Goal: Information Seeking & Learning: Understand process/instructions

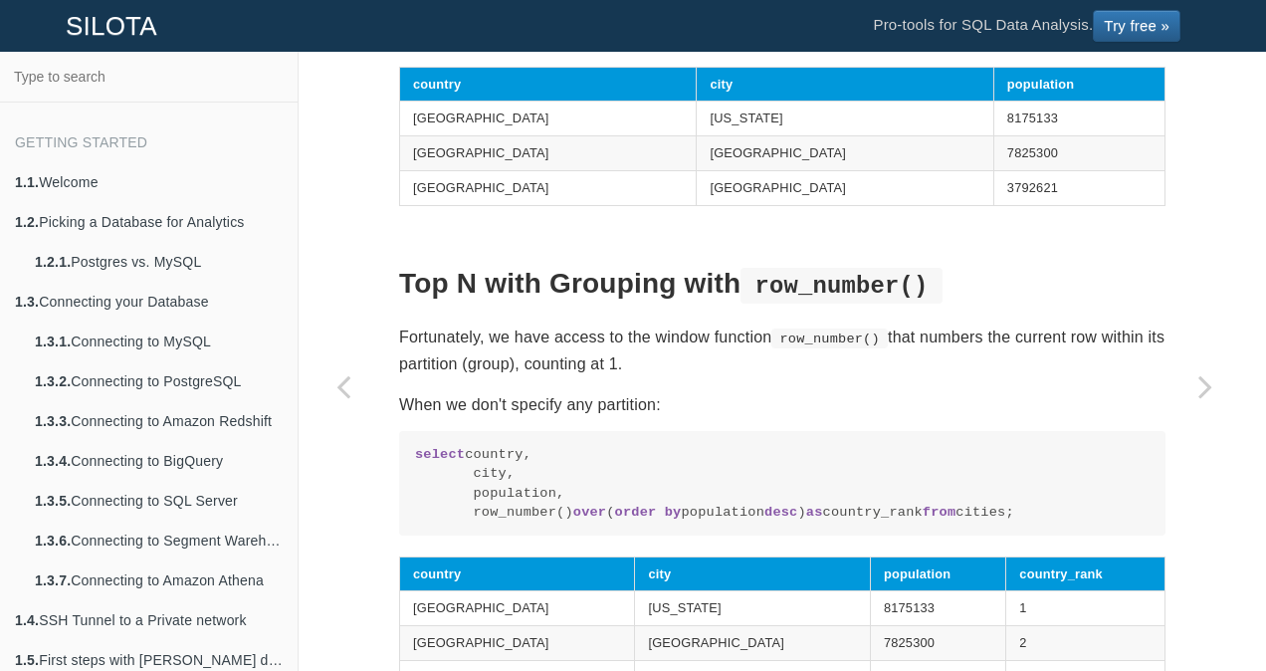
scroll to position [1145, 0]
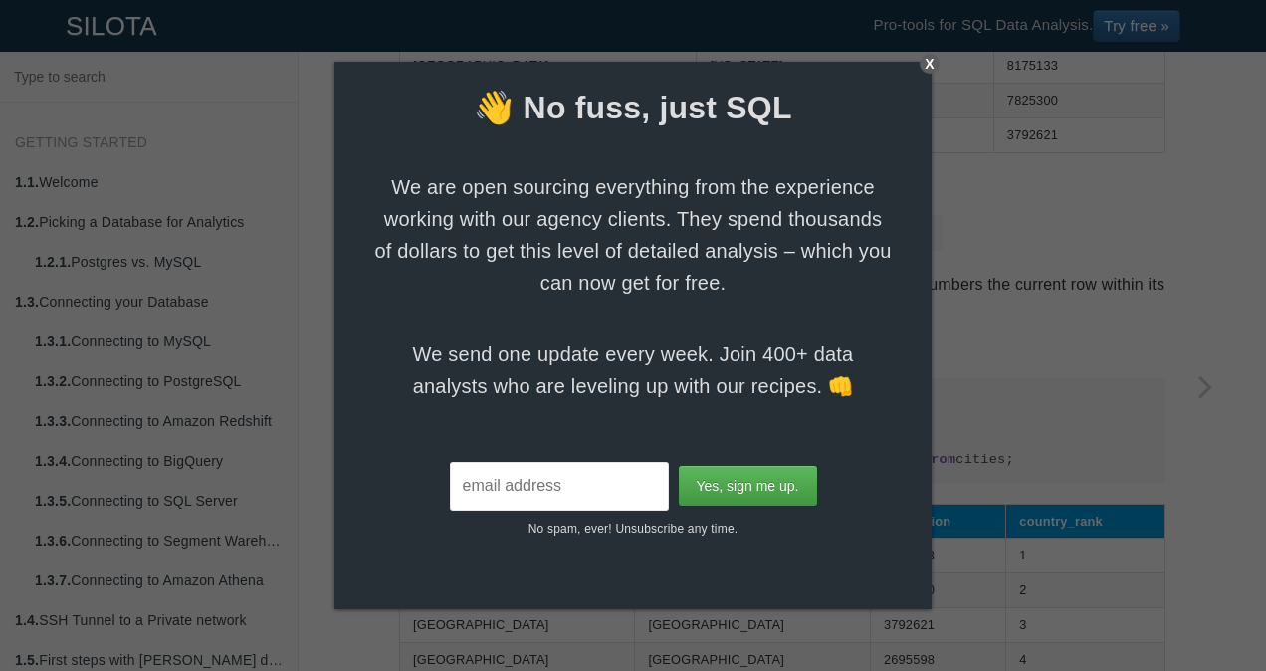
click at [928, 68] on div "X" at bounding box center [930, 64] width 20 height 20
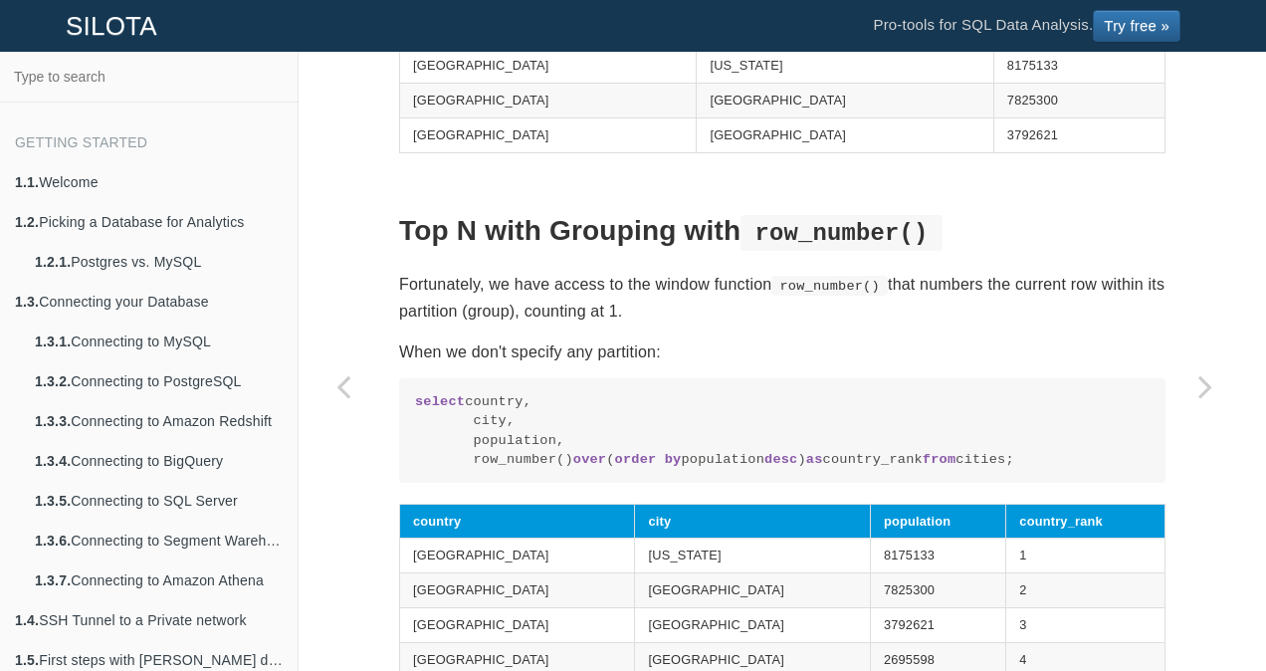
drag, startPoint x: 461, startPoint y: 495, endPoint x: 921, endPoint y: 484, distance: 459.9
click at [921, 470] on code "select country, city, population, row_number() over ( order by population desc …" at bounding box center [782, 431] width 735 height 78
copy code "row_number() over ( order by population desc ) as country_rank"
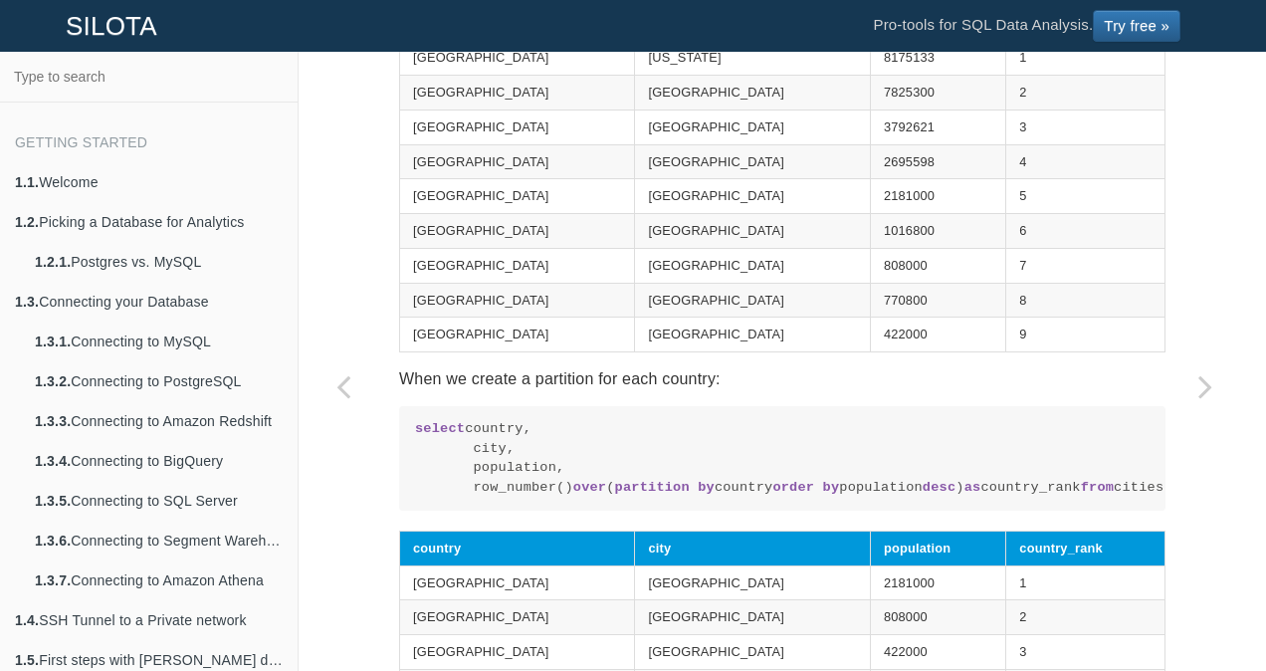
scroll to position [1742, 0]
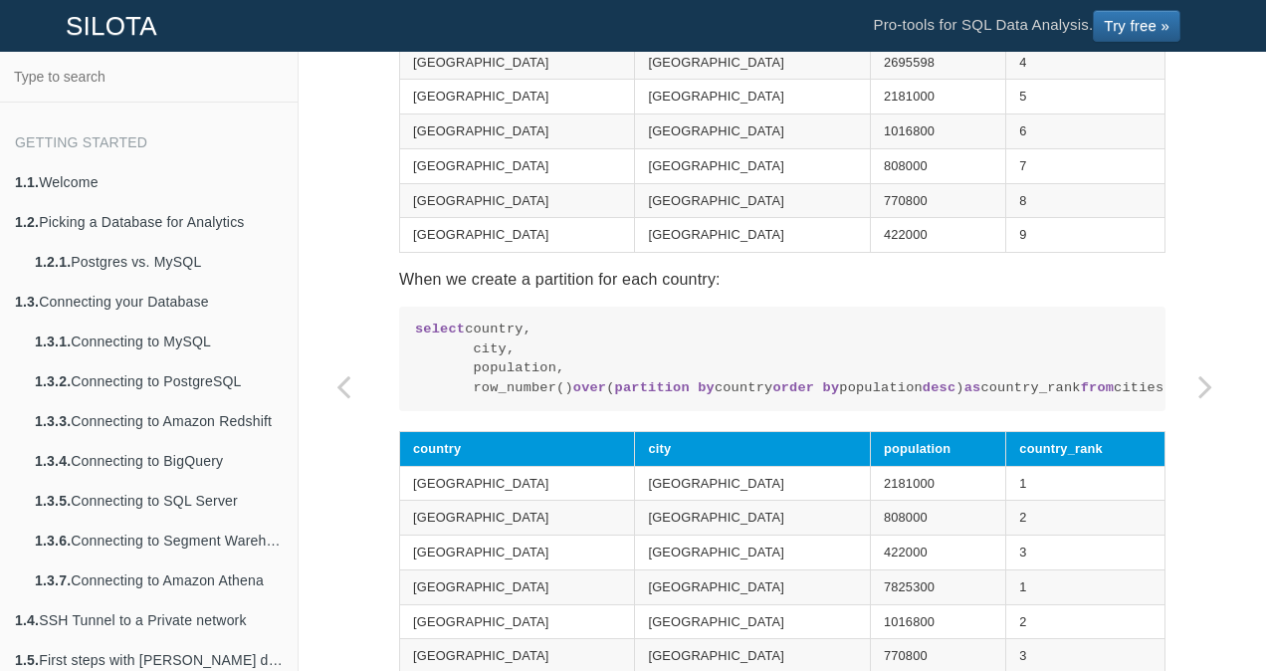
drag, startPoint x: 462, startPoint y: 436, endPoint x: 1108, endPoint y: 436, distance: 645.9
click at [1108, 397] on code "select country, city, population, row_number() over ( partition by country orde…" at bounding box center [782, 358] width 735 height 78
copy code "row_number() over ( partition by country order by population desc ) as country_…"
click at [725, 382] on code "select country, city, population, row_number() over ( partition by country orde…" at bounding box center [782, 358] width 735 height 78
drag, startPoint x: 457, startPoint y: 437, endPoint x: 1080, endPoint y: 436, distance: 623.0
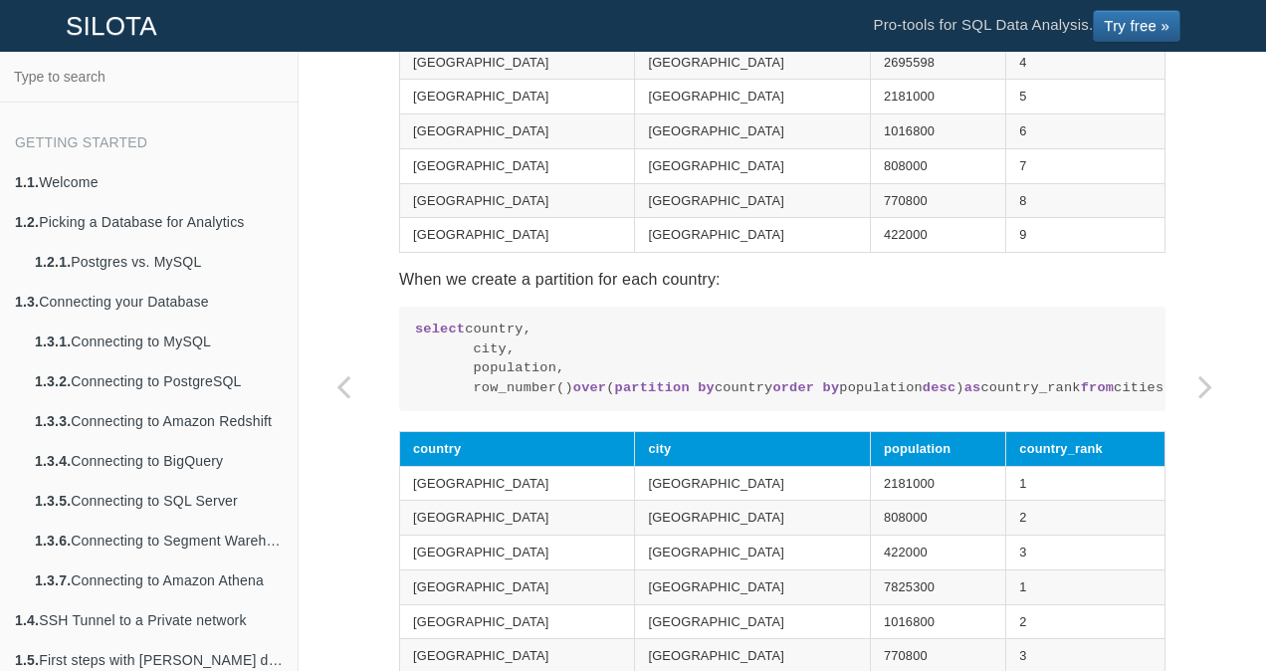
click at [1080, 397] on code "select country, city, population, row_number() over ( partition by country orde…" at bounding box center [782, 358] width 735 height 78
copy code "row_number() over ( partition by country order by population desc ) as country_…"
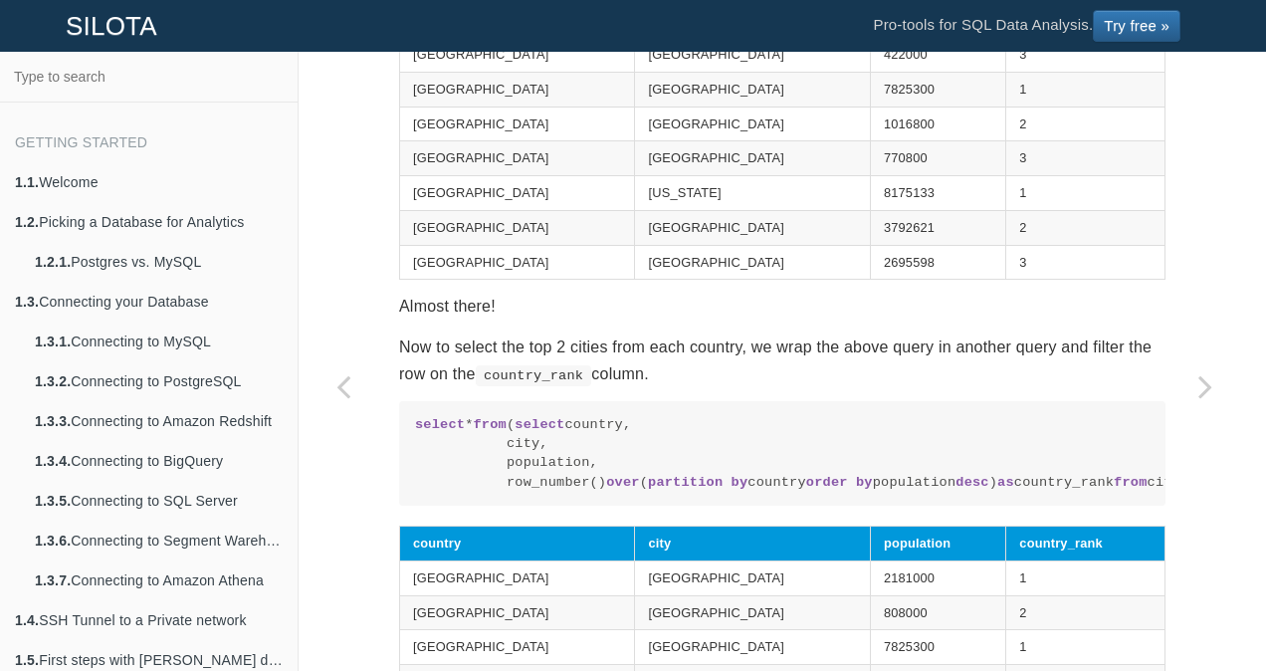
scroll to position [2339, 0]
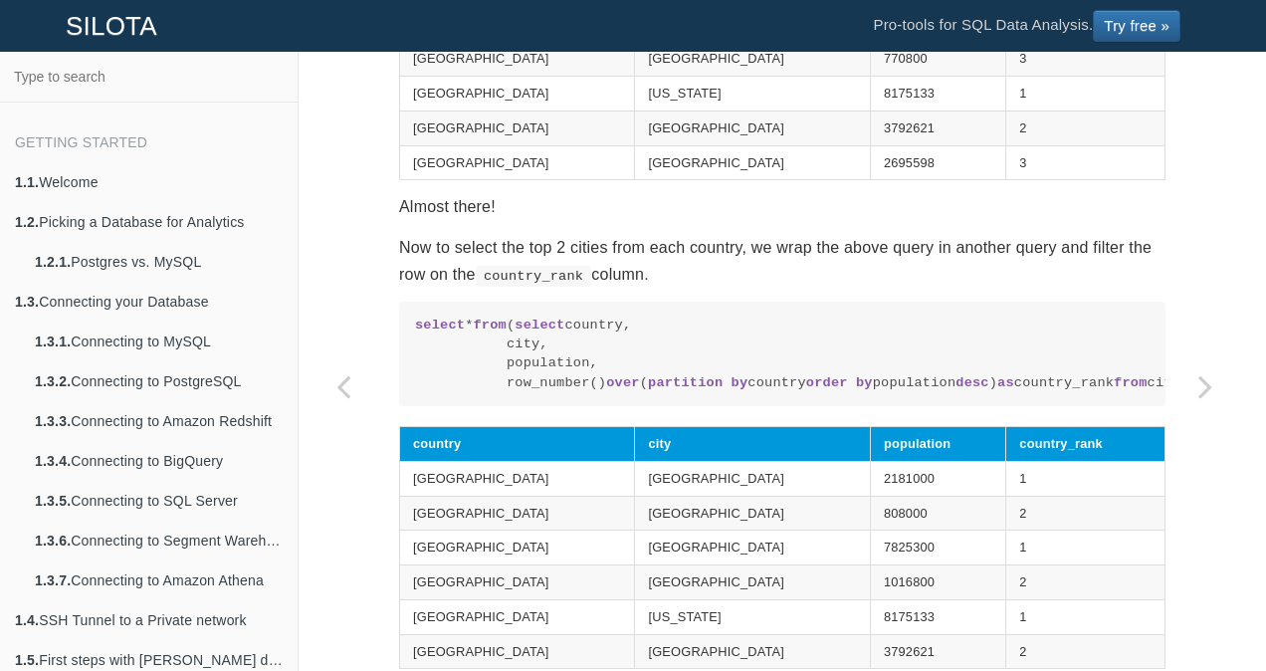
drag, startPoint x: 595, startPoint y: 505, endPoint x: 398, endPoint y: 519, distance: 197.6
click at [399, 406] on pre "select * from ( select country, city, population, row_number() over ( partition…" at bounding box center [782, 354] width 766 height 105
copy code "where country_rank <= 2 ;"
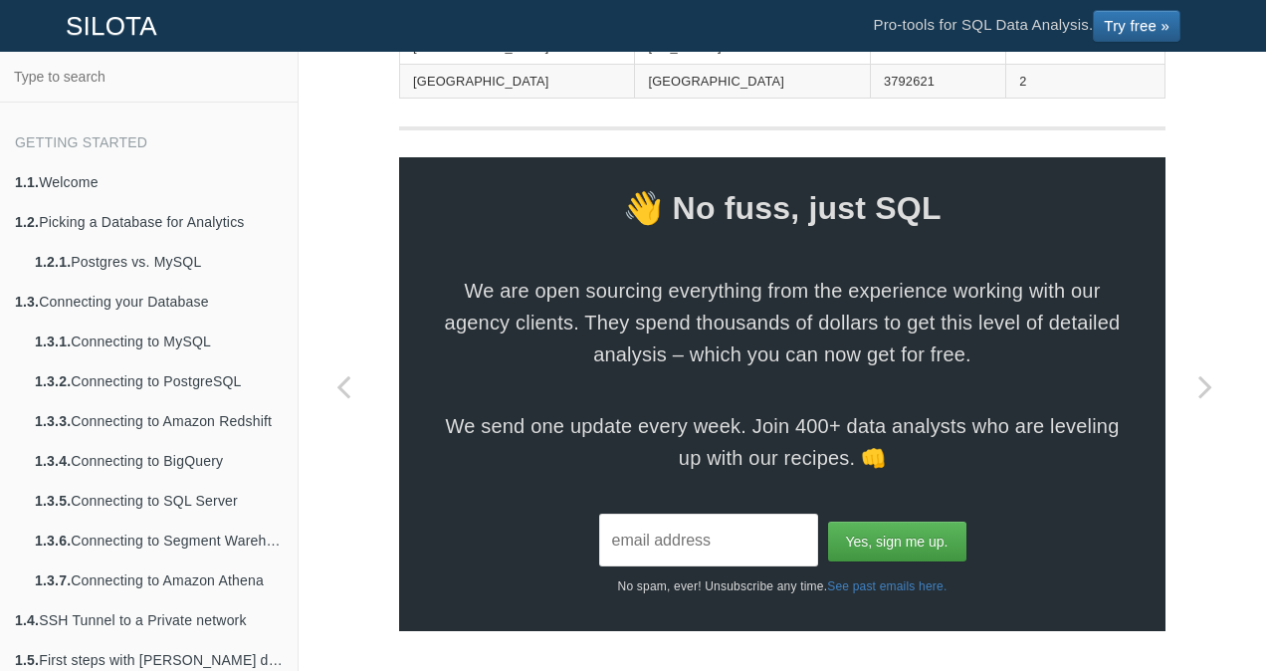
scroll to position [3029, 0]
